Goal: Check status: Check status

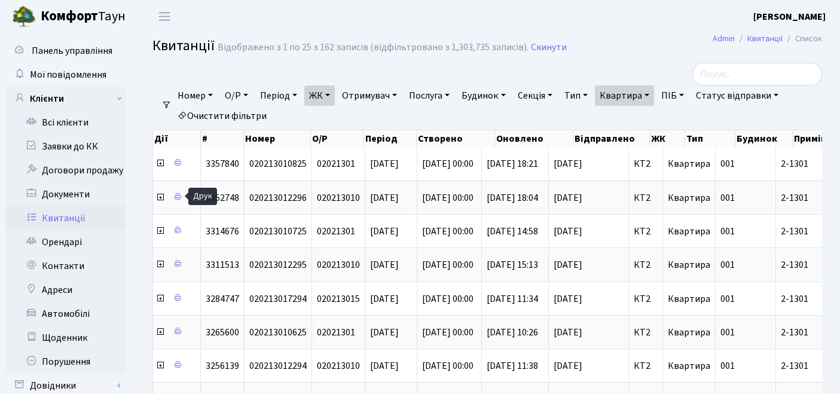
select select "25"
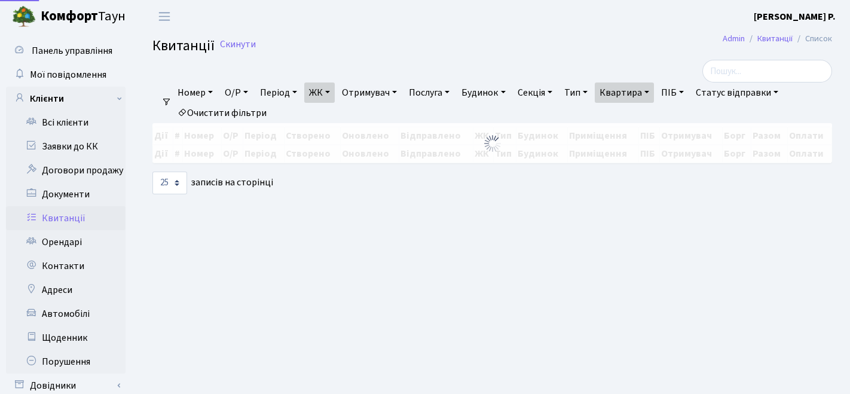
select select "25"
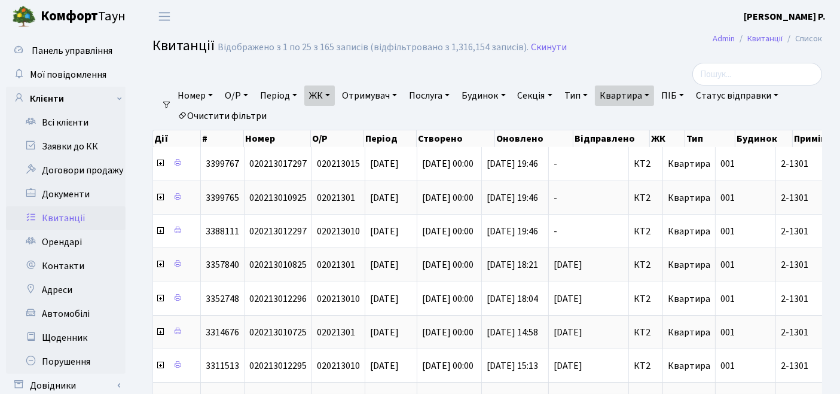
click at [630, 99] on link "Квартира" at bounding box center [624, 95] width 59 height 20
click at [633, 54] on h2 "Квитанції Відображено з 1 по 25 з 165 записів (відфільтровано з 1,316,154 запис…" at bounding box center [486, 48] width 669 height 20
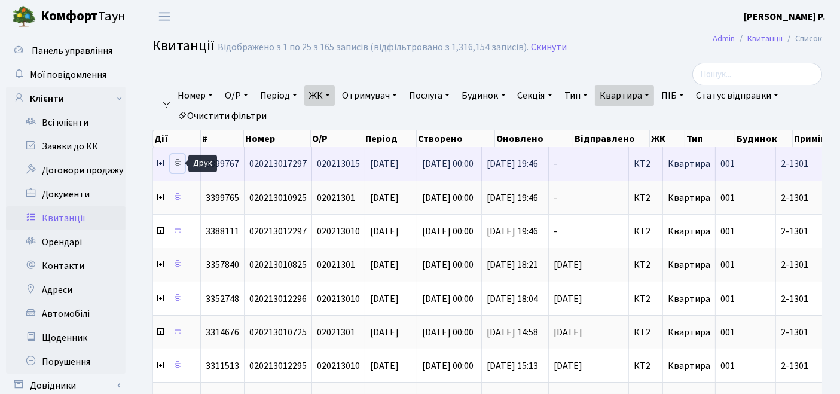
click at [175, 166] on icon at bounding box center [177, 162] width 8 height 8
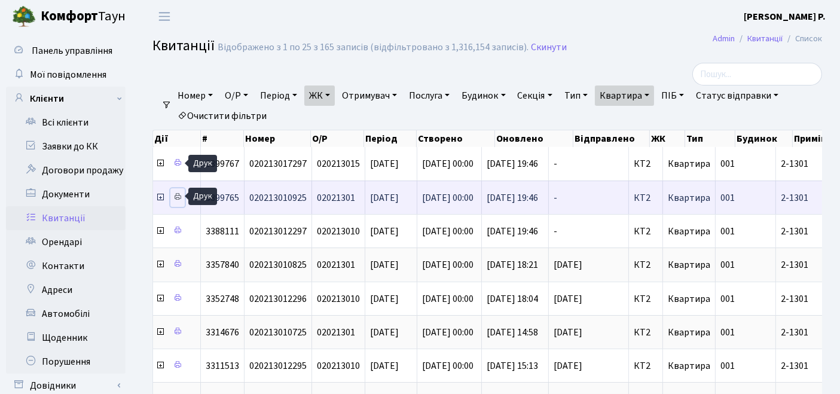
click at [179, 195] on icon at bounding box center [177, 196] width 8 height 8
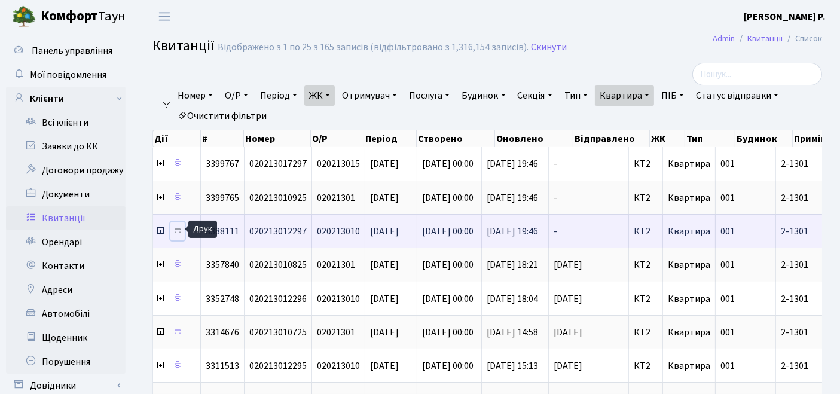
click at [176, 228] on icon at bounding box center [177, 230] width 8 height 8
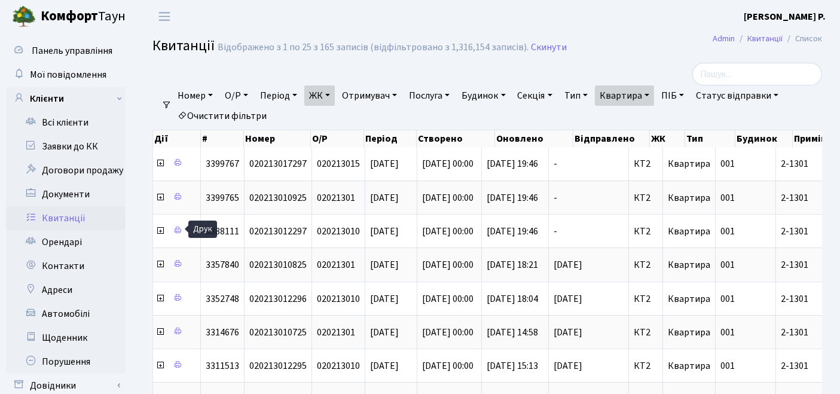
click at [231, 117] on link "Очистити фільтри" at bounding box center [222, 116] width 99 height 20
select select
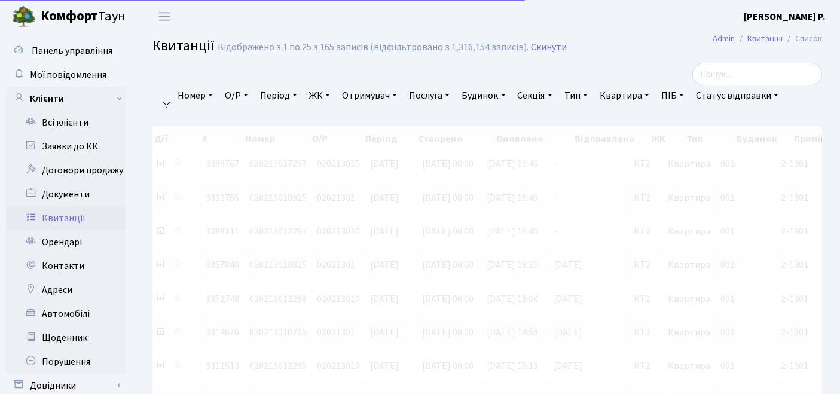
click at [318, 97] on link "ЖК" at bounding box center [319, 95] width 30 height 20
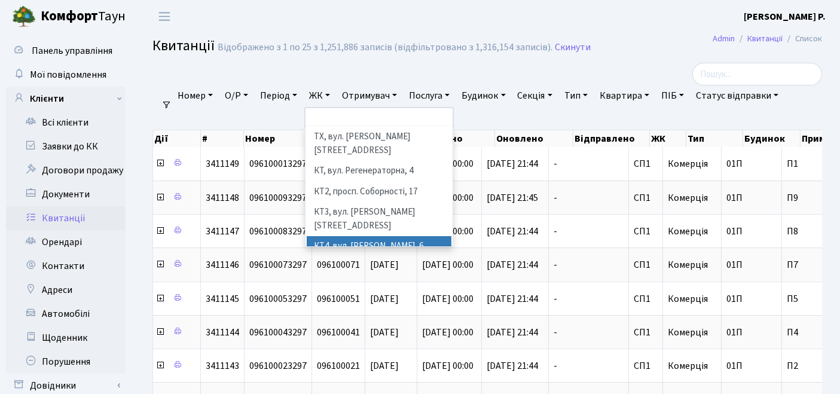
click at [332, 236] on li "КТ4, вул. [PERSON_NAME], 6" at bounding box center [379, 246] width 145 height 21
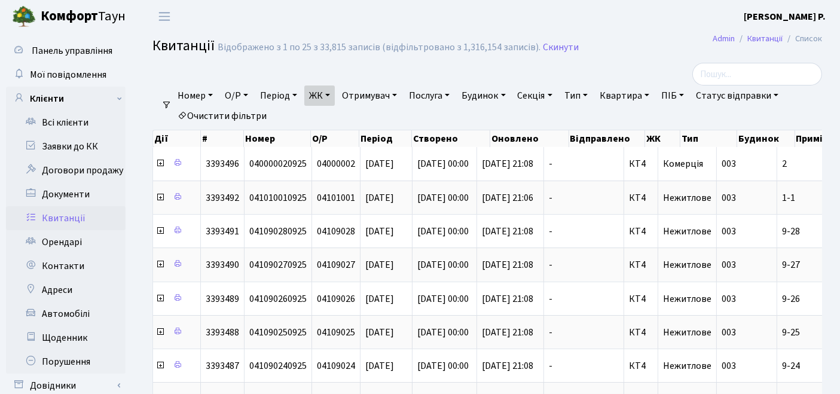
click at [645, 94] on link "Квартира" at bounding box center [624, 95] width 59 height 20
type input "137"
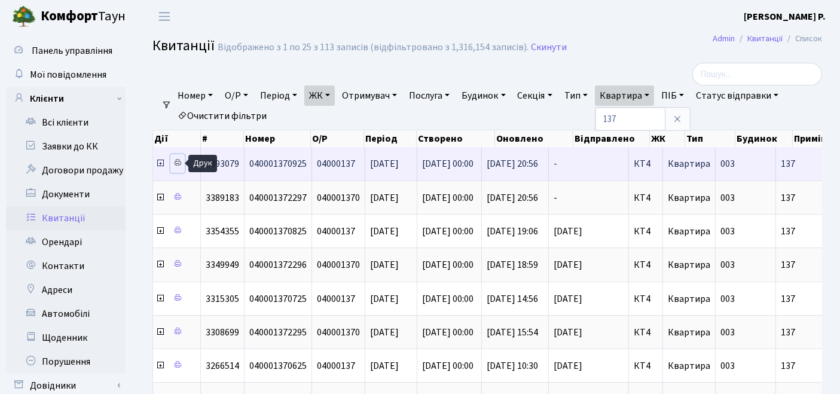
click at [180, 161] on icon at bounding box center [177, 162] width 8 height 8
